Goal: Find specific page/section: Find specific page/section

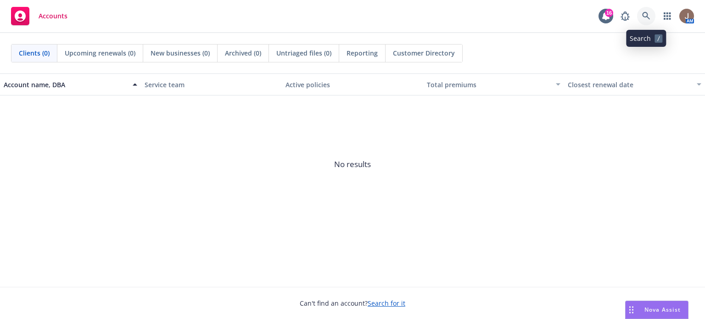
click at [648, 16] on icon at bounding box center [646, 16] width 8 height 8
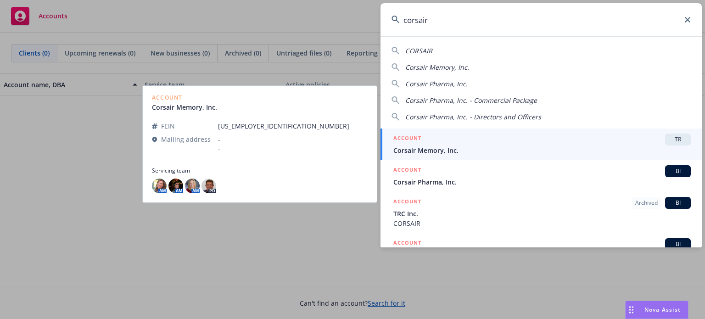
type input "corsair"
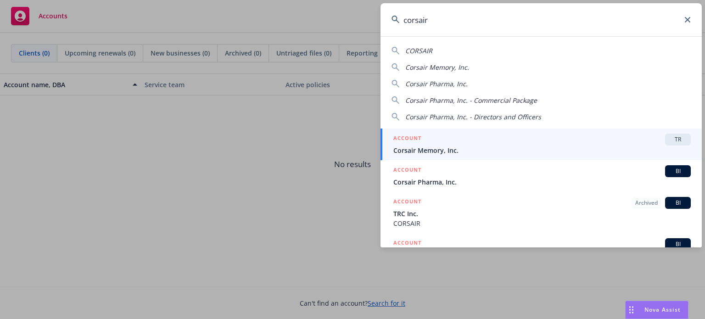
click at [446, 146] on span "Corsair Memory, Inc." at bounding box center [542, 151] width 298 height 10
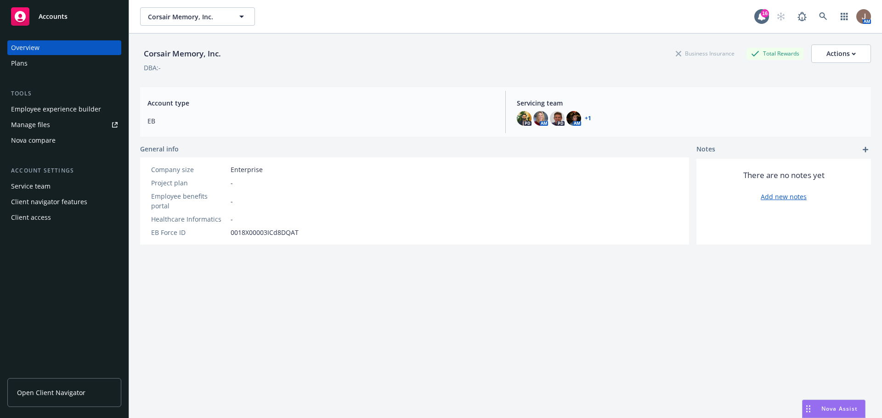
click at [89, 111] on div "Employee experience builder" at bounding box center [56, 109] width 90 height 15
